Goal: Information Seeking & Learning: Learn about a topic

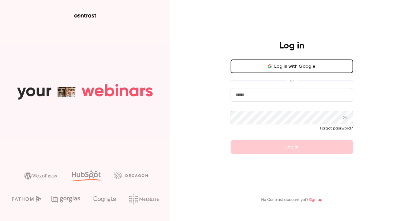
click at [293, 69] on button "Log in with Google" at bounding box center [292, 67] width 123 height 14
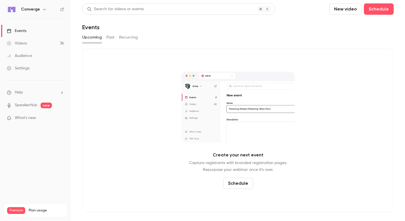
click at [43, 11] on icon "button" at bounding box center [44, 9] width 5 height 5
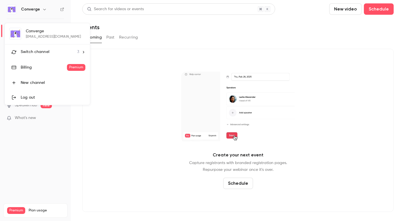
click at [61, 51] on div "Switch channel 3" at bounding box center [50, 52] width 58 height 6
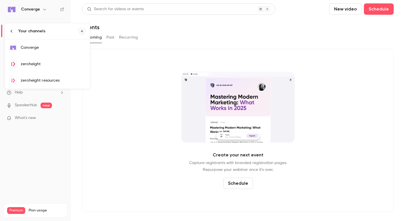
click at [53, 82] on div "zeroheight resources" at bounding box center [53, 81] width 65 height 6
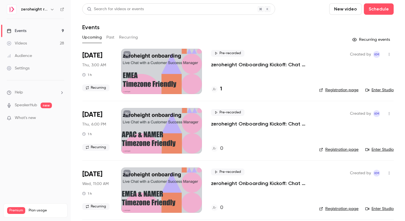
click at [50, 43] on link "Videos 28" at bounding box center [35, 43] width 71 height 12
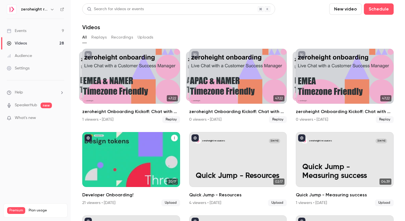
click at [119, 194] on h2 "Developer Onboarding!" at bounding box center [131, 195] width 98 height 7
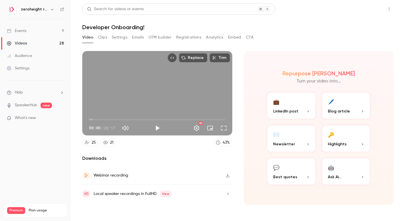
click at [372, 9] on button "Share" at bounding box center [369, 8] width 22 height 11
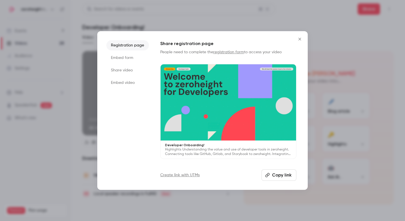
click at [285, 176] on button "Copy link" at bounding box center [279, 175] width 35 height 11
click at [225, 53] on link "registration form" at bounding box center [228, 52] width 31 height 4
click at [301, 38] on icon "Close" at bounding box center [300, 39] width 7 height 5
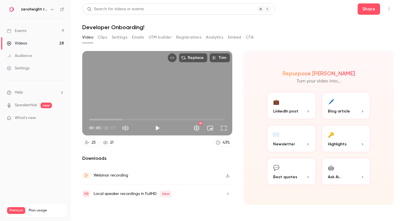
click at [44, 41] on link "Videos 28" at bounding box center [35, 43] width 71 height 12
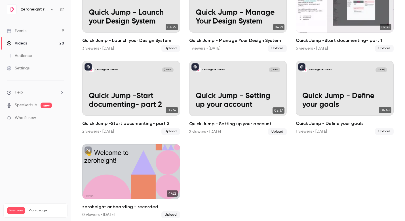
scroll to position [238, 0]
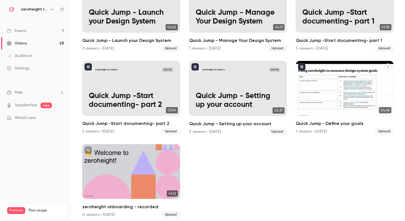
click at [341, 121] on h2 "Quick Jump - Define your goals" at bounding box center [345, 123] width 98 height 7
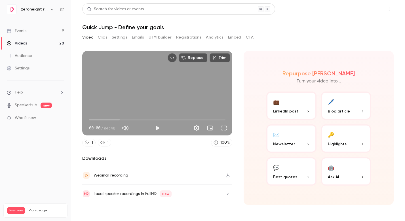
click at [366, 10] on button "Share" at bounding box center [369, 8] width 22 height 11
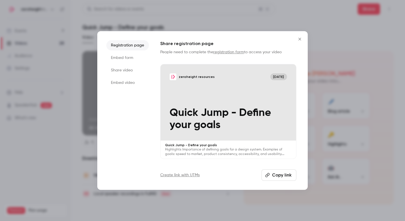
click at [279, 173] on button "Copy link" at bounding box center [279, 175] width 35 height 11
